Goal: Information Seeking & Learning: Learn about a topic

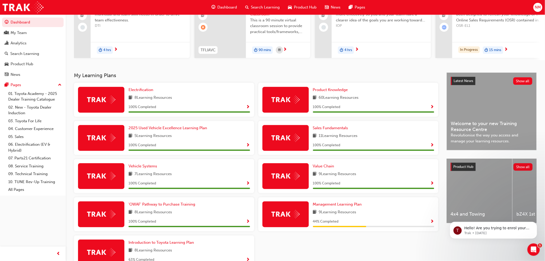
scroll to position [76, 0]
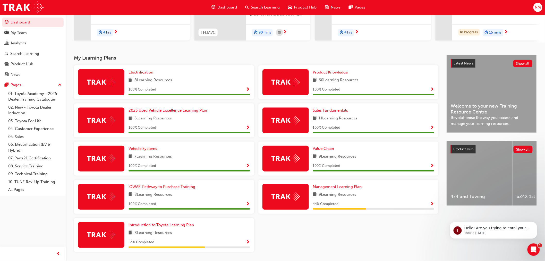
click at [431, 205] on span "Show Progress" at bounding box center [433, 204] width 4 height 5
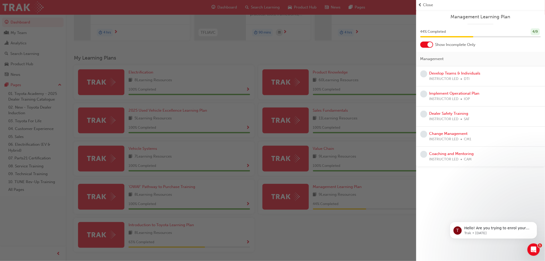
click at [248, 243] on div "button" at bounding box center [208, 130] width 416 height 261
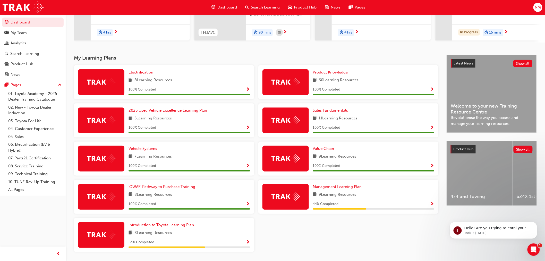
click at [248, 242] on span "Show Progress" at bounding box center [248, 242] width 4 height 5
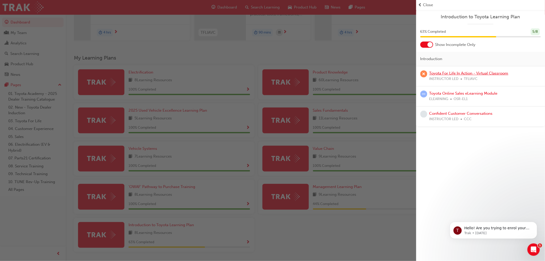
click at [459, 72] on link "Toyota For Life In Action - Virtual Classroom" at bounding box center [469, 73] width 79 height 5
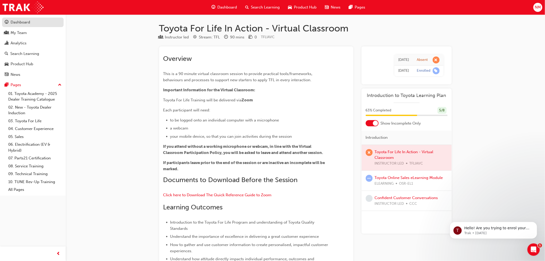
click at [24, 23] on div "Dashboard" at bounding box center [21, 22] width 20 height 6
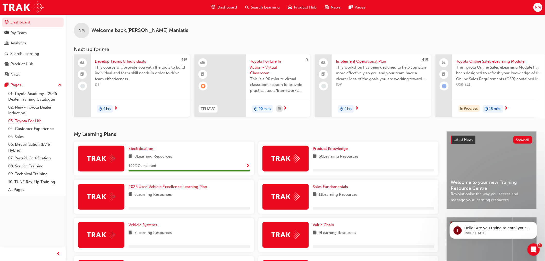
click at [28, 122] on link "03. Toyota For Life" at bounding box center [34, 121] width 57 height 8
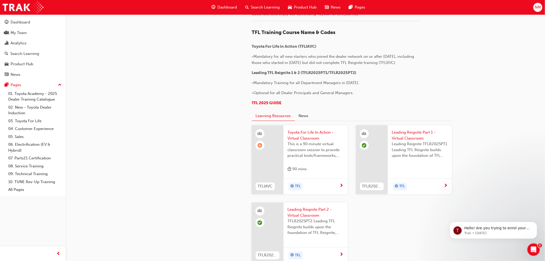
scroll to position [285, 0]
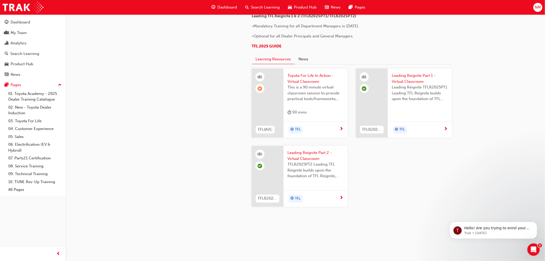
click at [317, 76] on span "Toyota For Life In Action - Virtual Classroom" at bounding box center [316, 79] width 56 height 12
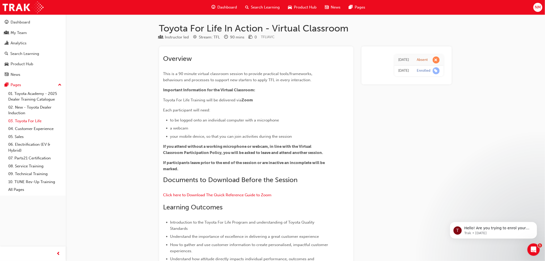
click at [27, 123] on link "03. Toyota For Life" at bounding box center [34, 121] width 57 height 8
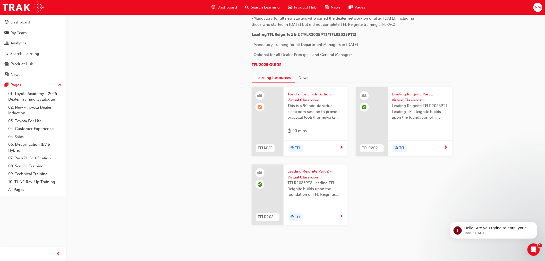
scroll to position [285, 0]
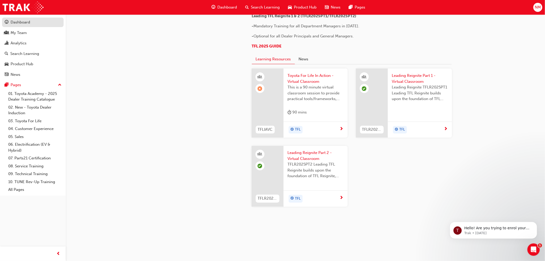
click at [22, 21] on div "Dashboard" at bounding box center [21, 22] width 20 height 6
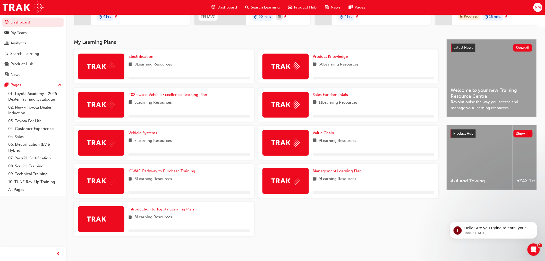
scroll to position [94, 0]
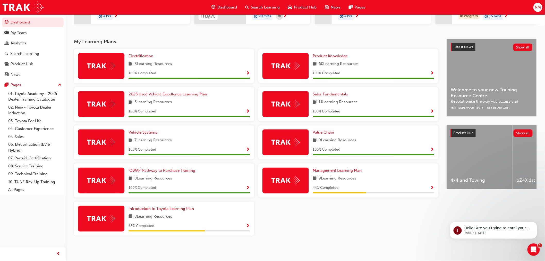
click at [432, 186] on span "Show Progress" at bounding box center [433, 188] width 4 height 5
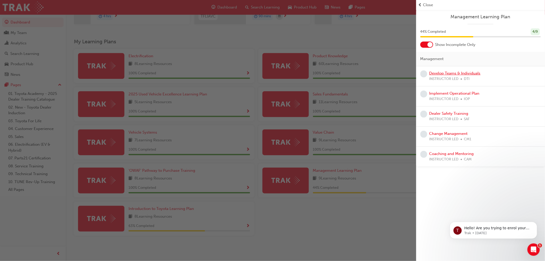
click at [458, 71] on link "Develop Teams & Individuals" at bounding box center [455, 73] width 51 height 5
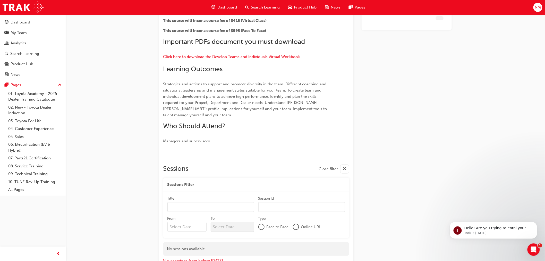
scroll to position [117, 0]
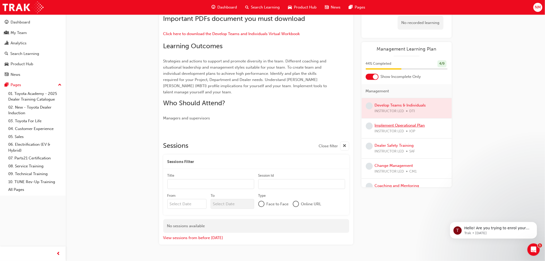
click at [401, 128] on div "Implement Operational Plan INSTRUCTOR LED IOP" at bounding box center [400, 128] width 50 height 12
click at [452, 184] on div "Develop Teams & Individuals Instructor led Stream: Retail 4 hrs 415 DTI Overvie…" at bounding box center [305, 83] width 309 height 355
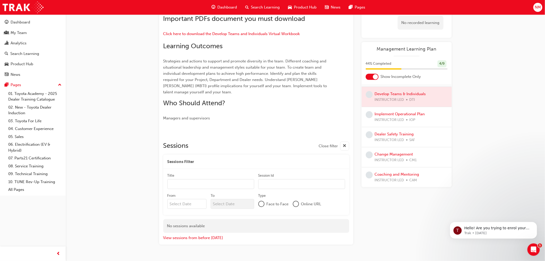
scroll to position [12, 0]
click at [391, 129] on div "Dealer Safety Training INSTRUCTOR LED SAF" at bounding box center [407, 137] width 90 height 20
click at [395, 132] on link "Dealer Safety Training" at bounding box center [394, 133] width 39 height 5
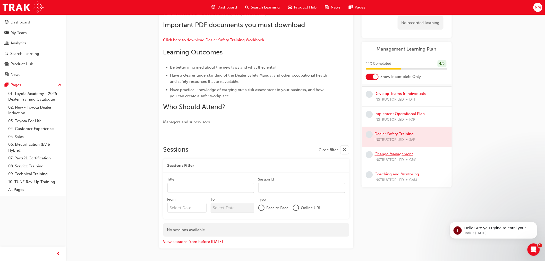
click at [398, 154] on link "Change Management" at bounding box center [394, 153] width 38 height 5
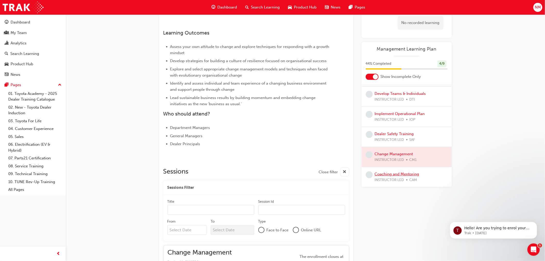
click at [397, 174] on link "Coaching and Mentoring" at bounding box center [397, 174] width 45 height 5
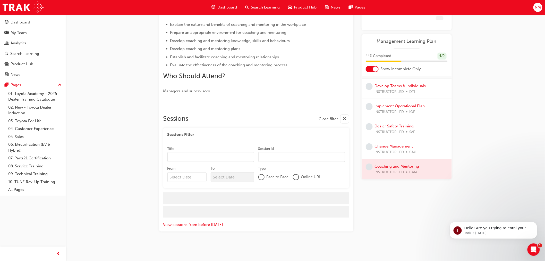
scroll to position [117, 0]
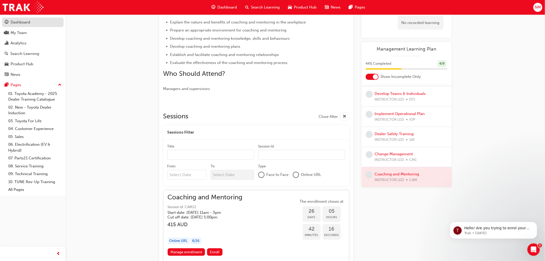
click at [18, 19] on div "Dashboard" at bounding box center [21, 22] width 20 height 6
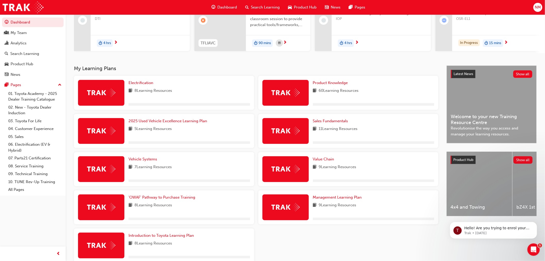
scroll to position [94, 0]
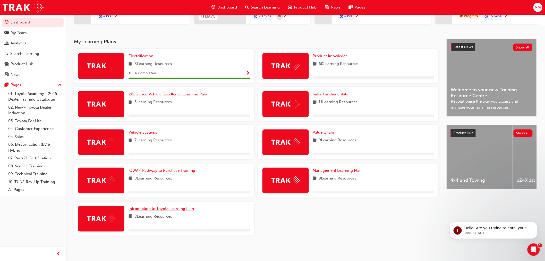
click at [171, 207] on span "Introduction to Toyota Learning Plan" at bounding box center [161, 208] width 65 height 5
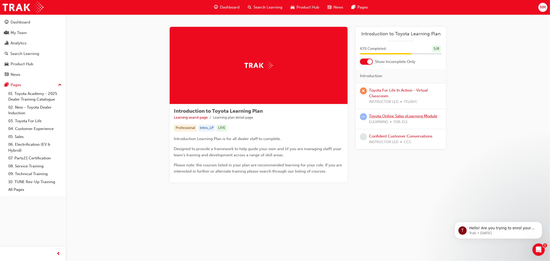
click at [400, 117] on link "Toyota Online Sales eLearning Module" at bounding box center [403, 116] width 68 height 5
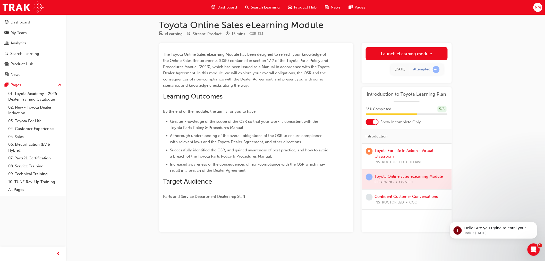
scroll to position [4, 0]
click at [422, 175] on div at bounding box center [407, 179] width 90 height 20
click at [418, 176] on div at bounding box center [407, 179] width 90 height 20
click at [408, 172] on div at bounding box center [407, 179] width 90 height 20
click at [419, 192] on div "Confident Customer Conversations INSTRUCTOR LED CCC" at bounding box center [407, 199] width 90 height 20
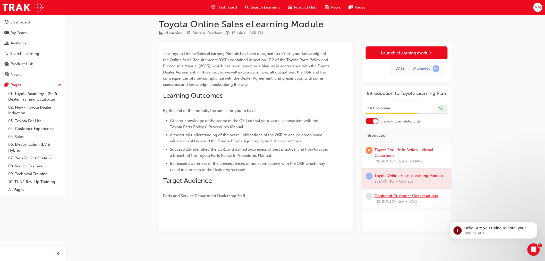
click at [420, 194] on link "Confident Customer Conversations" at bounding box center [406, 195] width 63 height 5
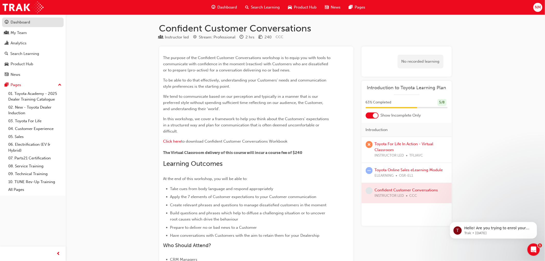
click at [17, 24] on div "Dashboard" at bounding box center [21, 22] width 20 height 6
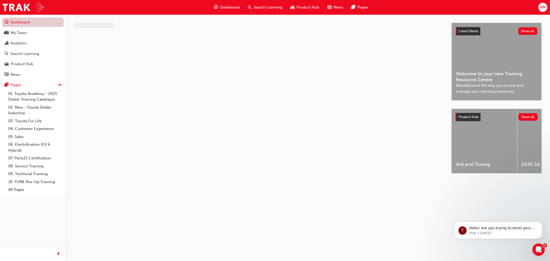
click at [17, 22] on link "Dashboard" at bounding box center [33, 23] width 62 height 10
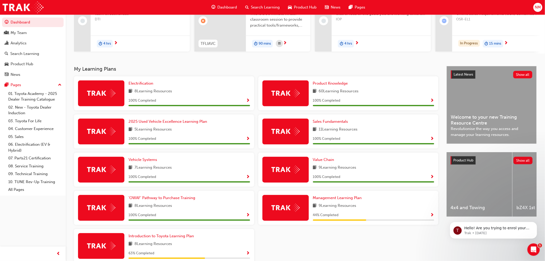
scroll to position [76, 0]
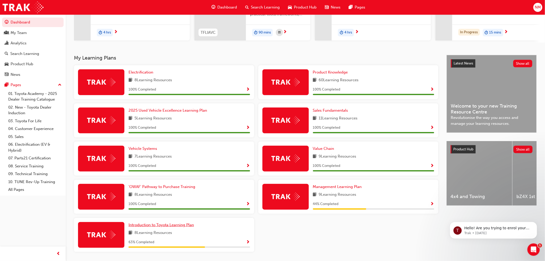
click at [180, 223] on span "Introduction to Toyota Learning Plan" at bounding box center [161, 224] width 65 height 5
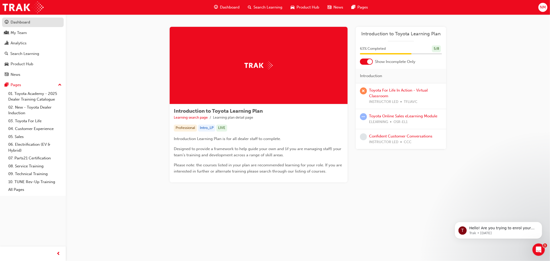
click at [17, 22] on div "Dashboard" at bounding box center [21, 22] width 20 height 6
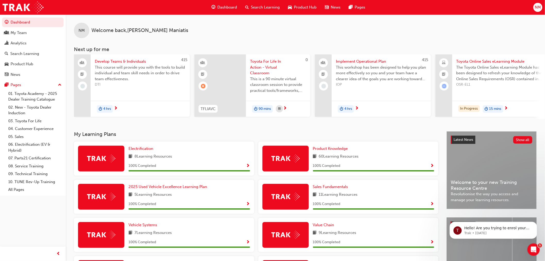
click at [538, 6] on span "NM" at bounding box center [538, 7] width 6 height 6
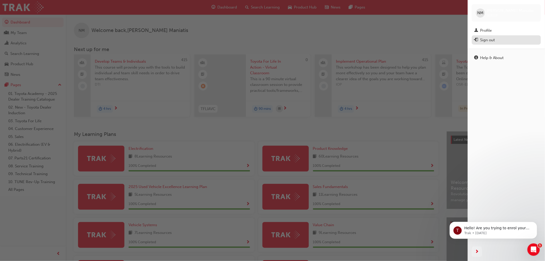
click at [498, 40] on div "Sign out" at bounding box center [507, 40] width 64 height 6
